Goal: Task Accomplishment & Management: Use online tool/utility

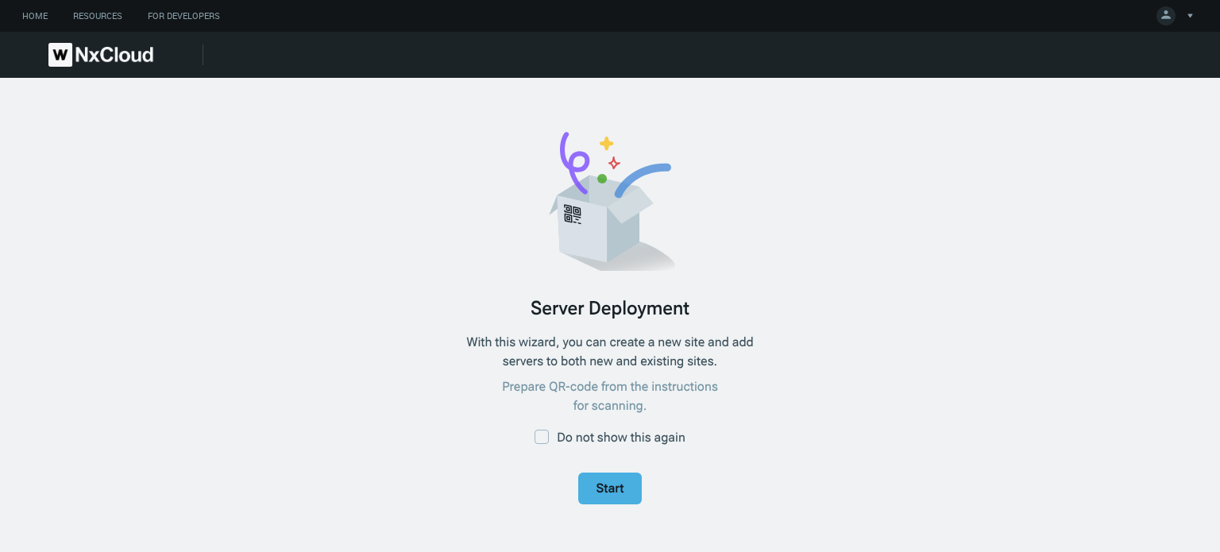
click at [623, 484] on span "Start" at bounding box center [609, 488] width 34 height 19
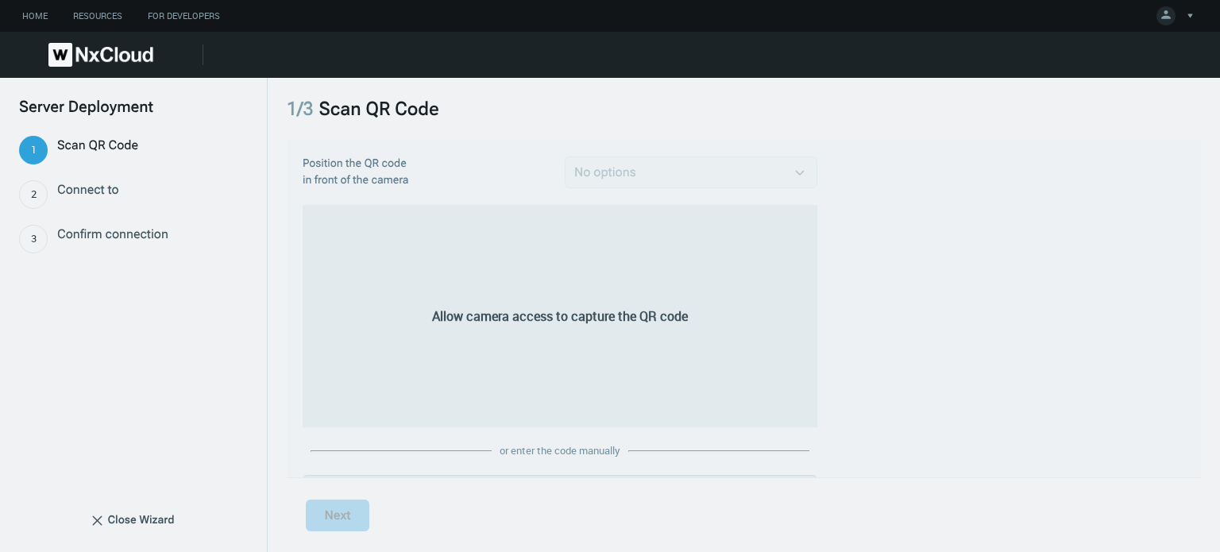
click at [618, 163] on span "No options" at bounding box center [683, 172] width 218 height 19
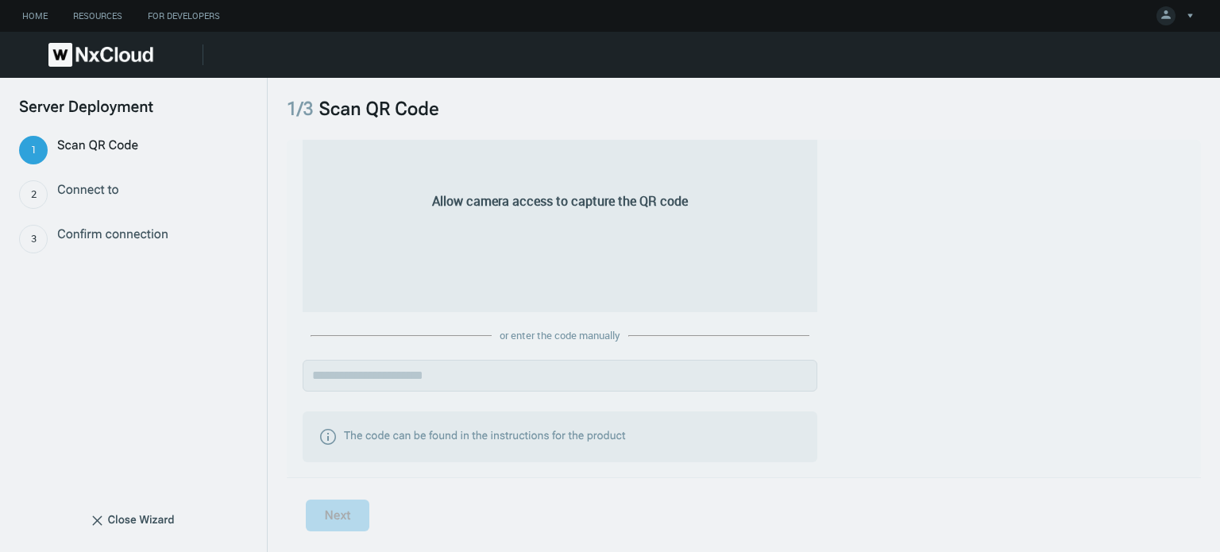
click at [432, 415] on div "The code can be found in the instructions for the product" at bounding box center [560, 436] width 515 height 51
click at [422, 364] on input "text" at bounding box center [560, 376] width 515 height 32
paste input "**********"
type input "**********"
click at [329, 512] on span "Next" at bounding box center [337, 515] width 33 height 19
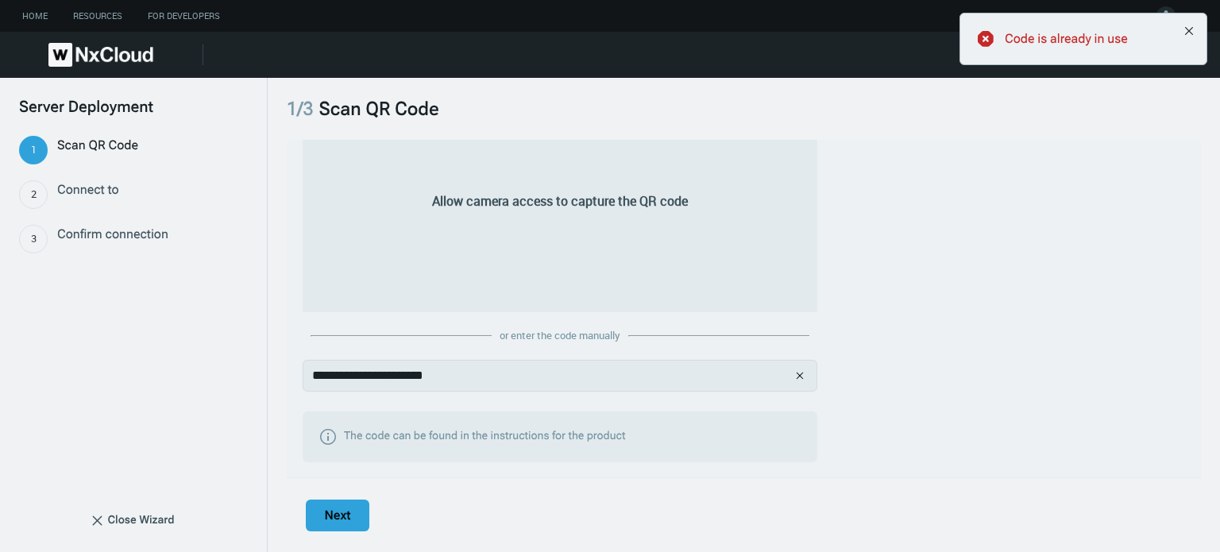
click at [114, 180] on span "Connect to" at bounding box center [88, 194] width 62 height 29
click at [79, 192] on span "Connect to" at bounding box center [88, 194] width 62 height 29
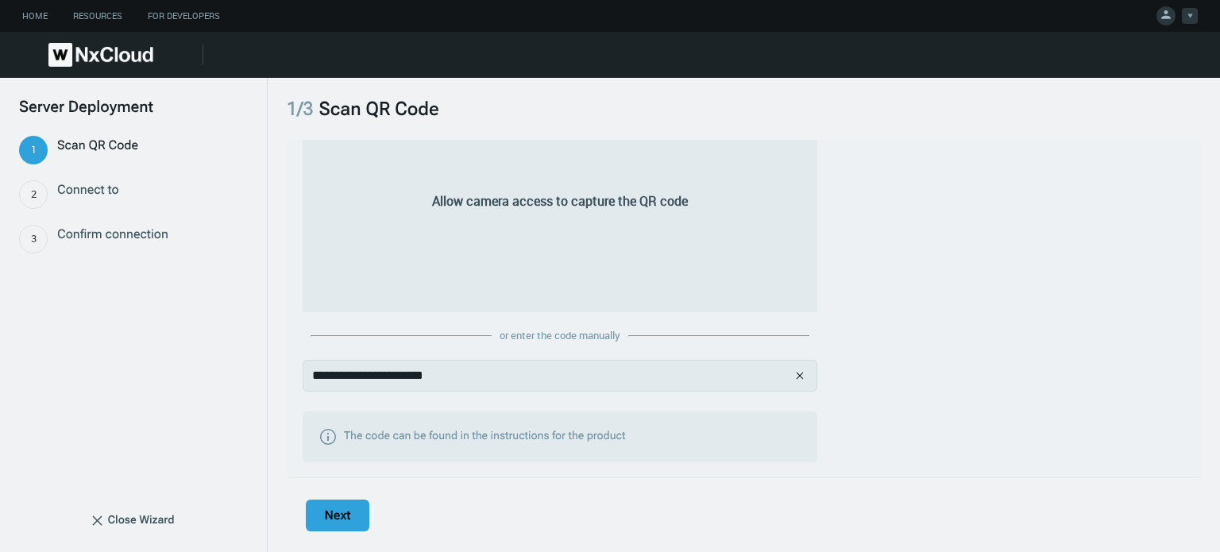
click at [1166, 13] on icon at bounding box center [1166, 14] width 10 height 9
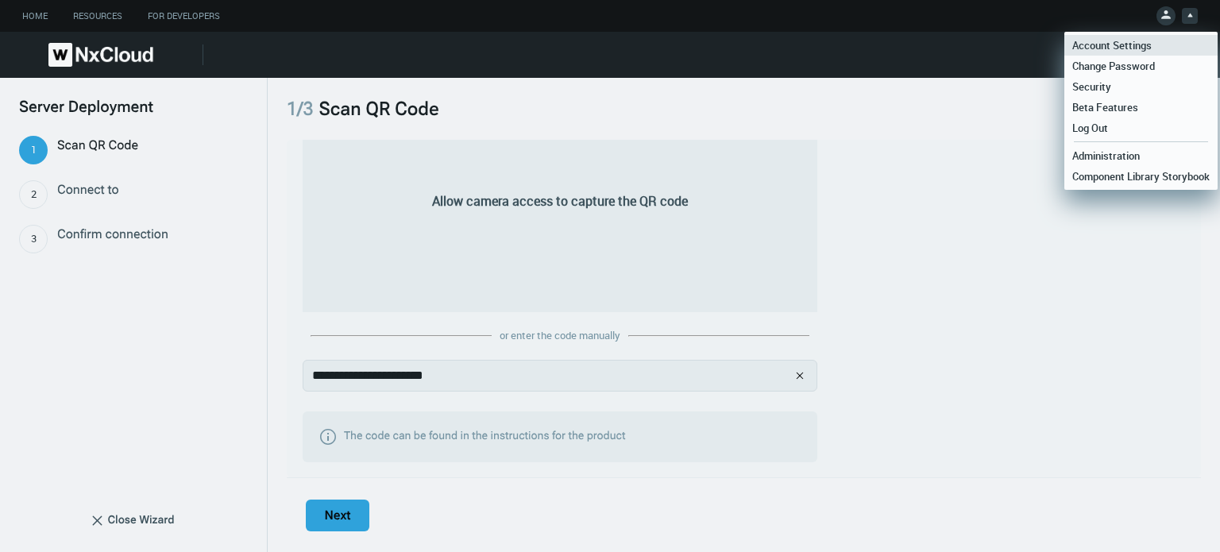
click at [1166, 41] on link "Account Settings" at bounding box center [1140, 45] width 153 height 21
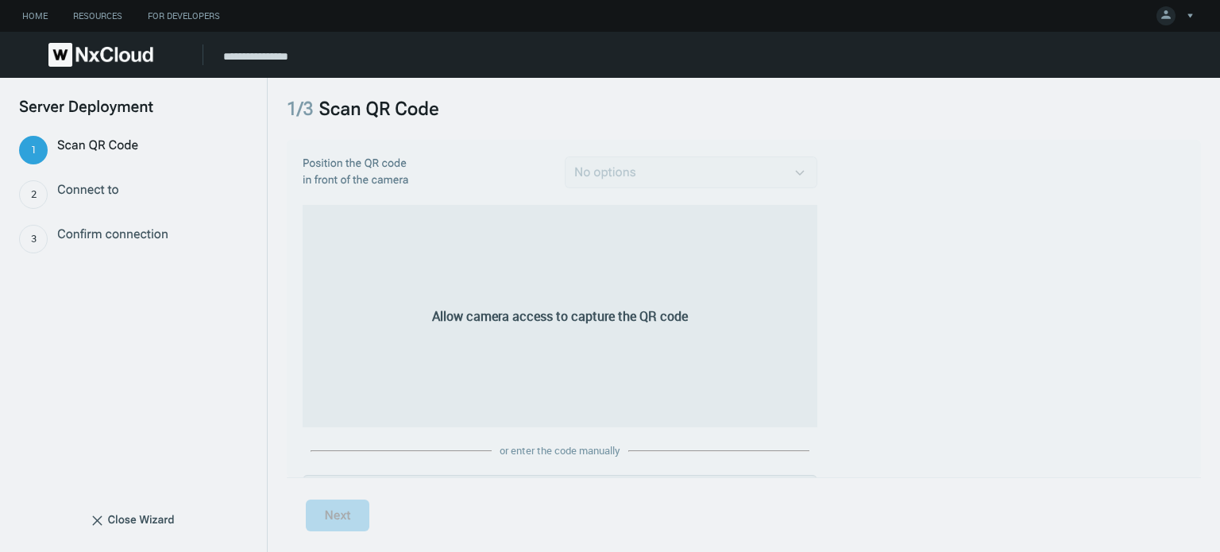
click at [93, 183] on span "Connect to" at bounding box center [88, 194] width 62 height 29
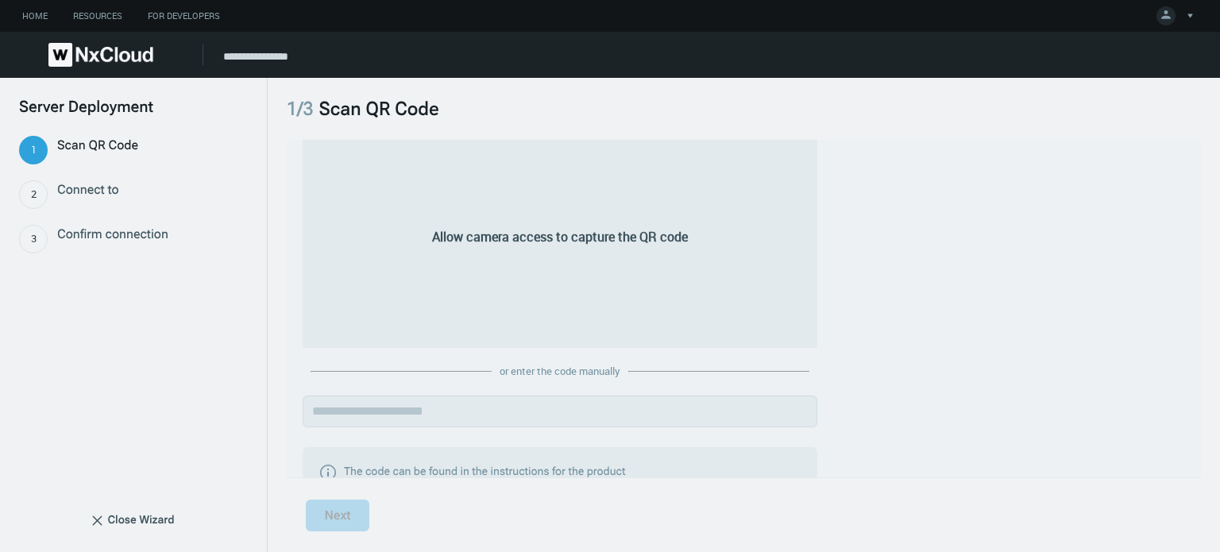
scroll to position [115, 0]
